Goal: Find specific page/section: Find specific page/section

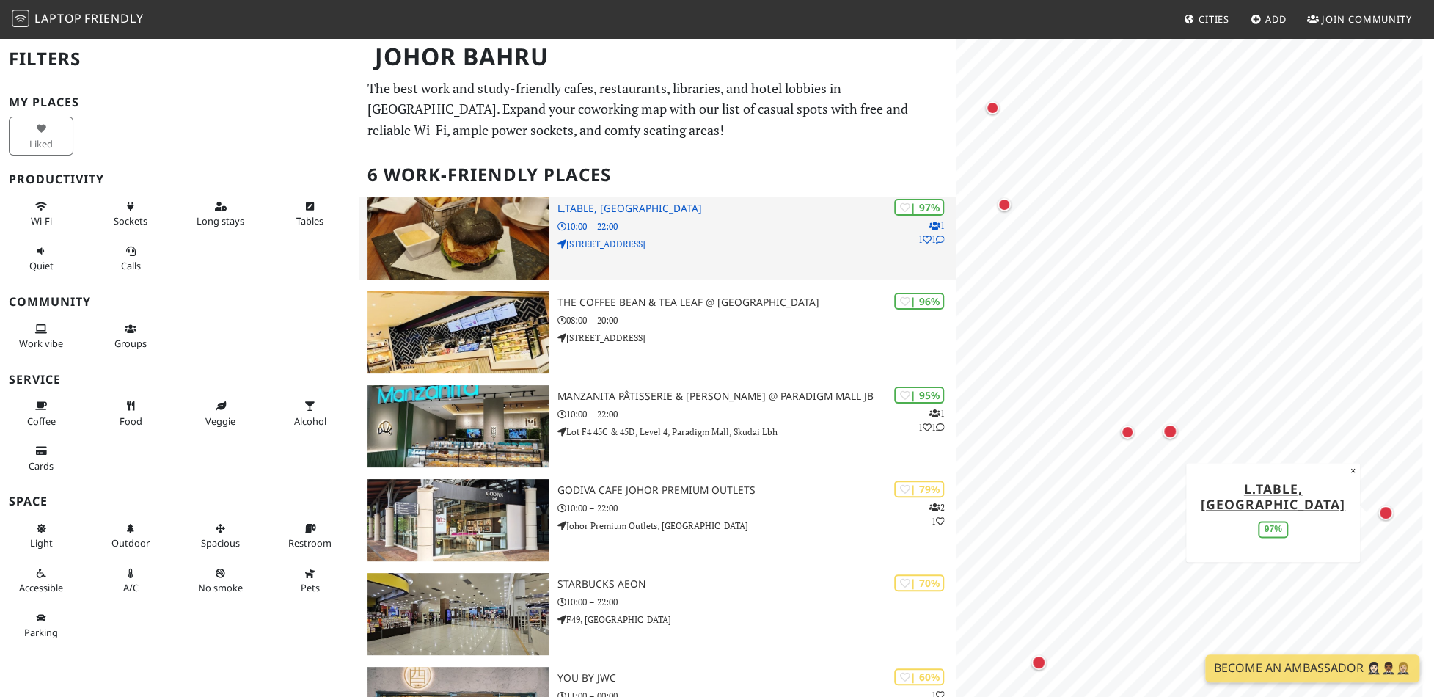
click at [656, 209] on h3 "L.table, [GEOGRAPHIC_DATA]" at bounding box center [756, 208] width 398 height 12
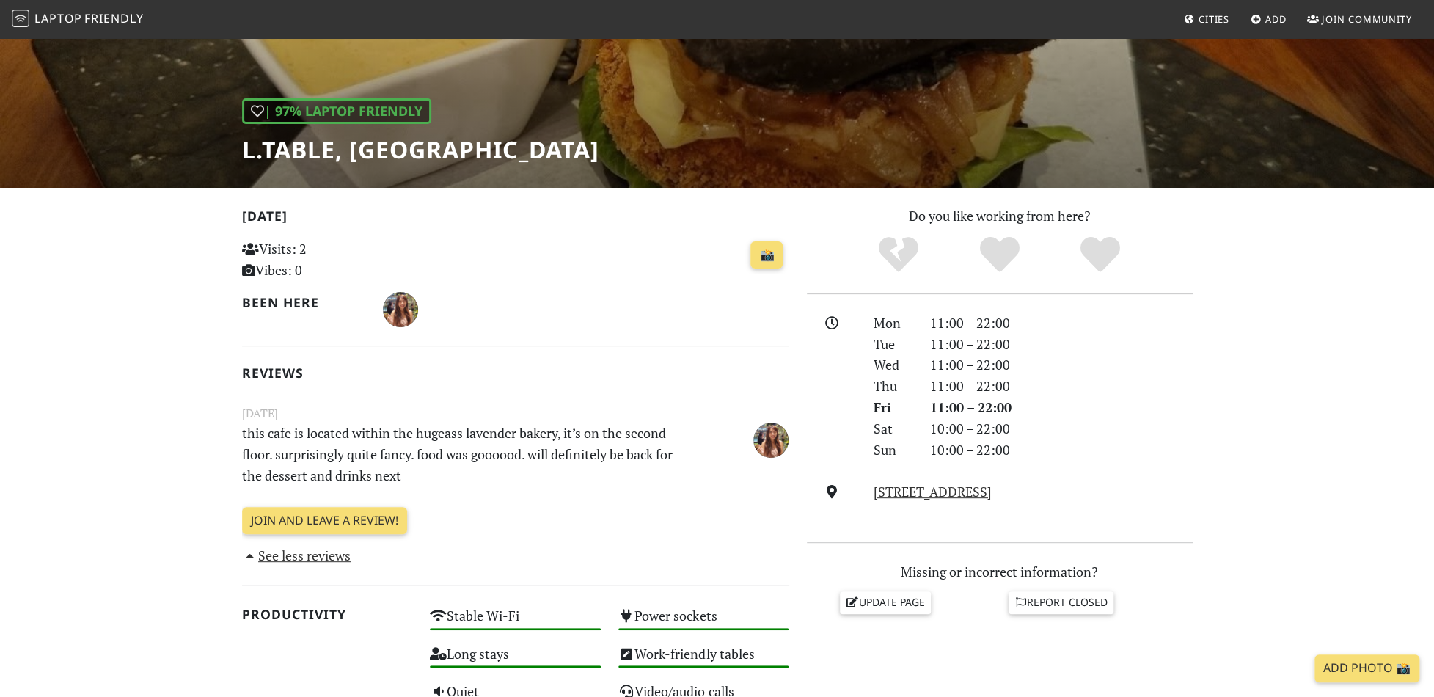
scroll to position [33, 0]
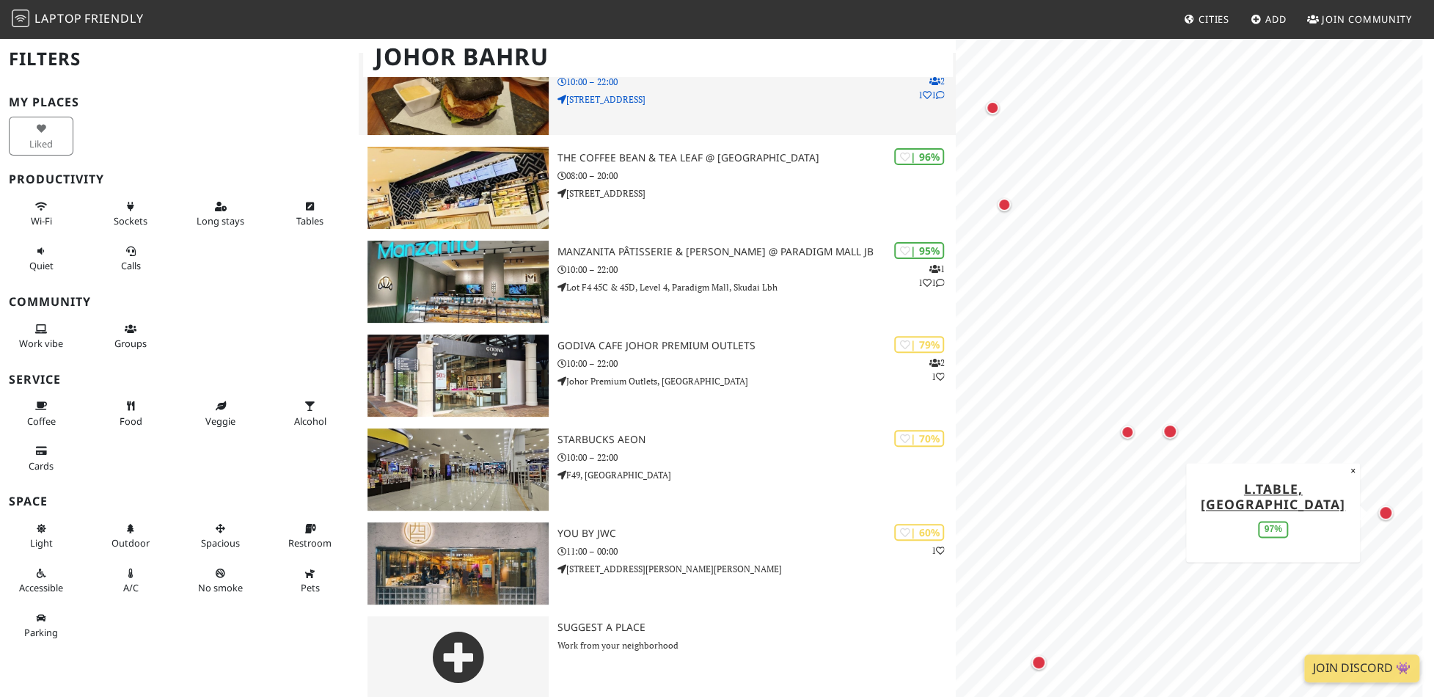
scroll to position [157, 0]
